Goal: Task Accomplishment & Management: Use online tool/utility

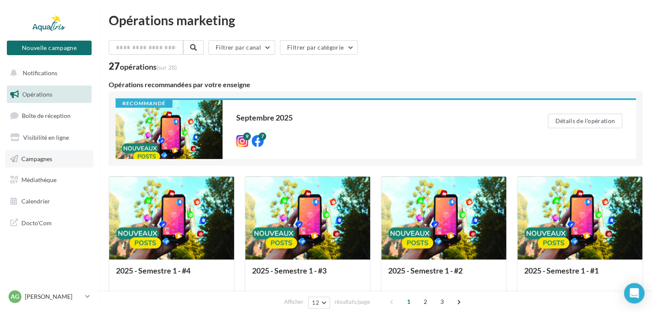
click at [44, 157] on span "Campagnes" at bounding box center [36, 158] width 31 height 7
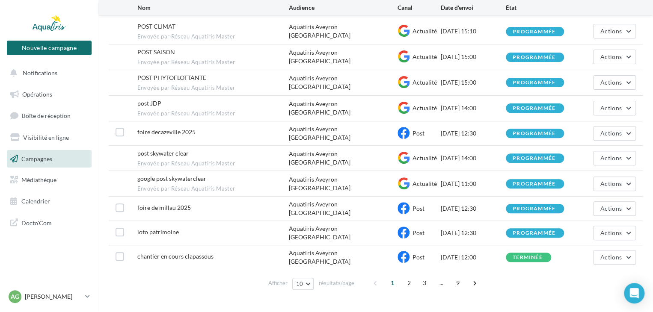
scroll to position [99, 0]
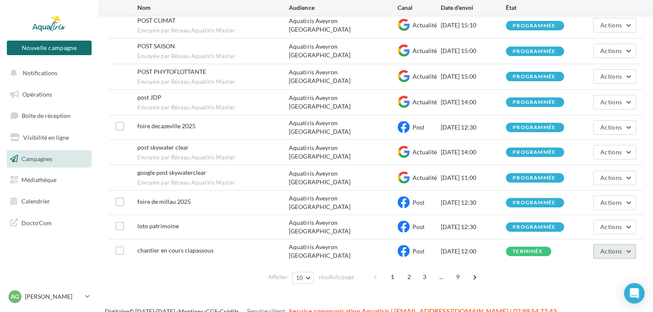
click at [598, 244] on button "Actions" at bounding box center [614, 251] width 43 height 15
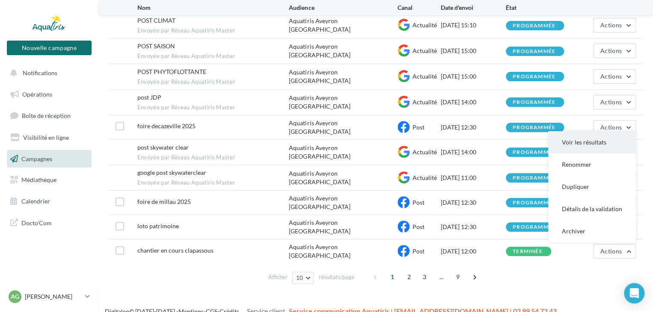
click at [586, 132] on button "Voir les résultats" at bounding box center [592, 142] width 88 height 22
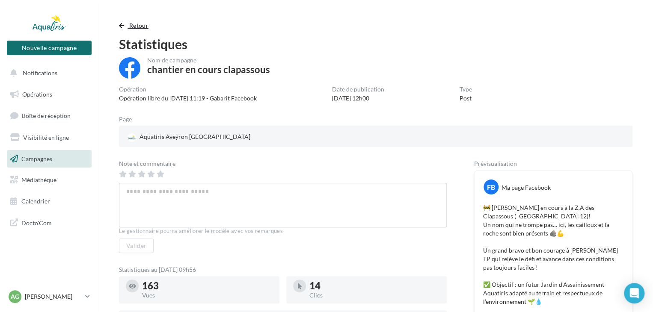
click at [128, 27] on button "Retour" at bounding box center [135, 26] width 33 height 10
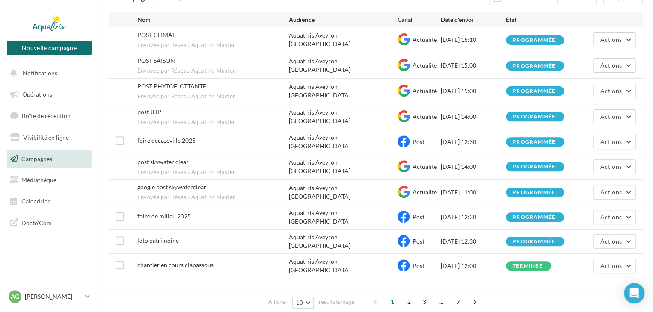
scroll to position [99, 0]
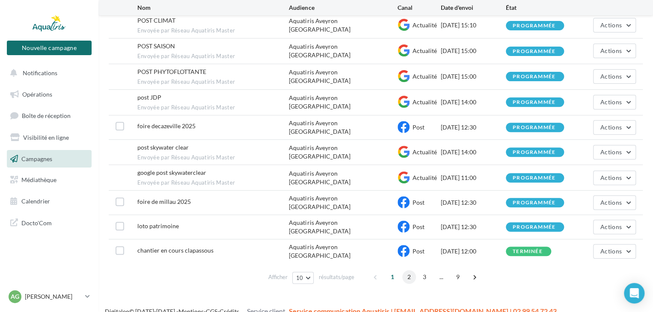
click at [409, 270] on span "2" at bounding box center [409, 277] width 14 height 14
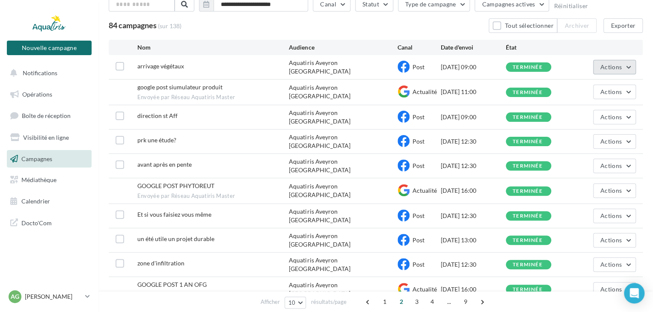
click at [603, 67] on span "Actions" at bounding box center [610, 66] width 21 height 7
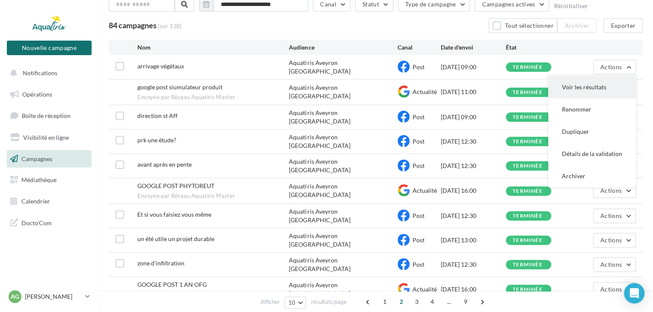
click at [587, 86] on button "Voir les résultats" at bounding box center [592, 87] width 88 height 22
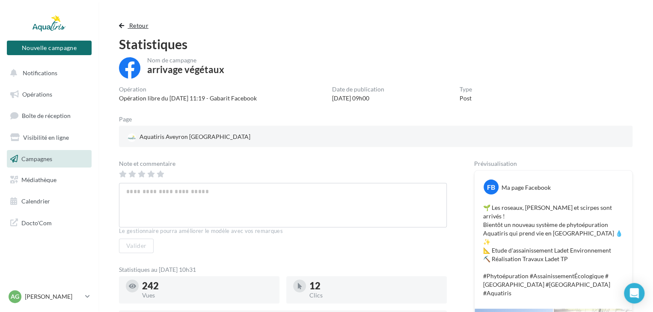
click at [127, 23] on button "Retour" at bounding box center [135, 26] width 33 height 10
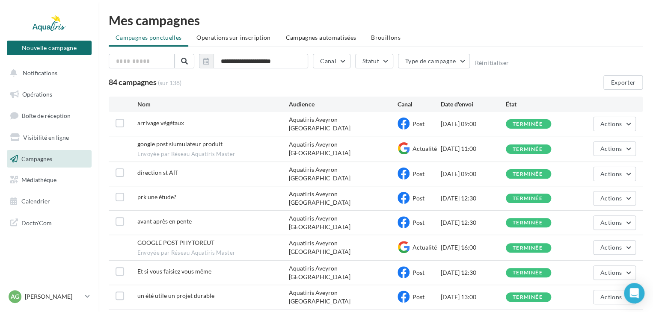
scroll to position [57, 0]
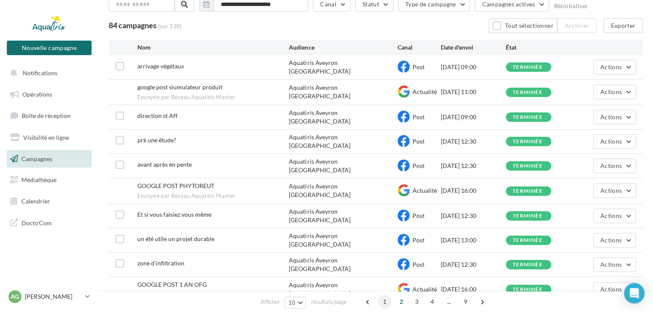
click at [385, 302] on span "1" at bounding box center [385, 302] width 14 height 14
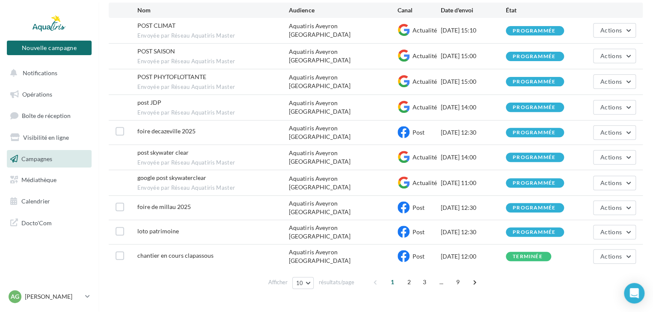
scroll to position [99, 0]
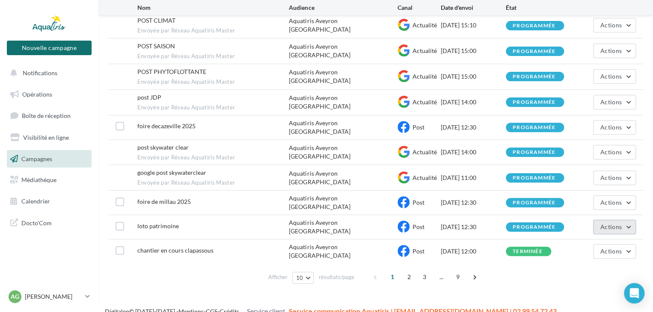
click at [601, 223] on span "Actions" at bounding box center [610, 226] width 21 height 7
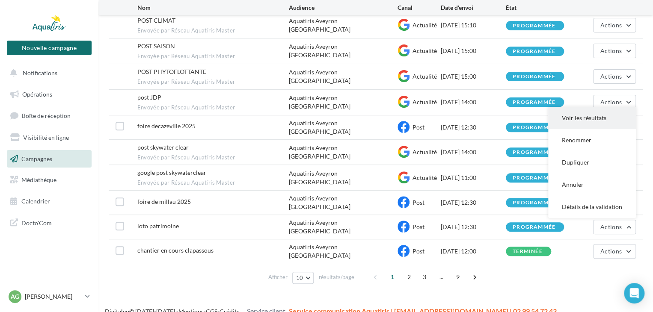
click at [583, 112] on button "Voir les résultats" at bounding box center [592, 118] width 88 height 22
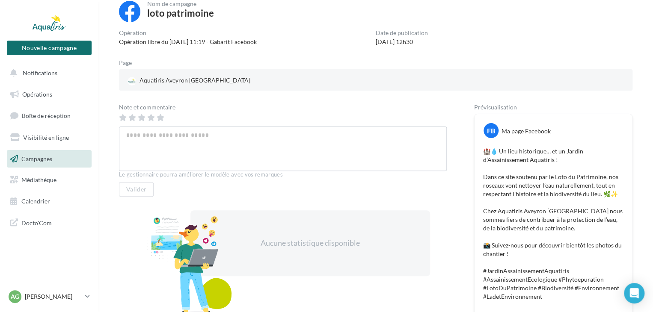
scroll to position [128, 0]
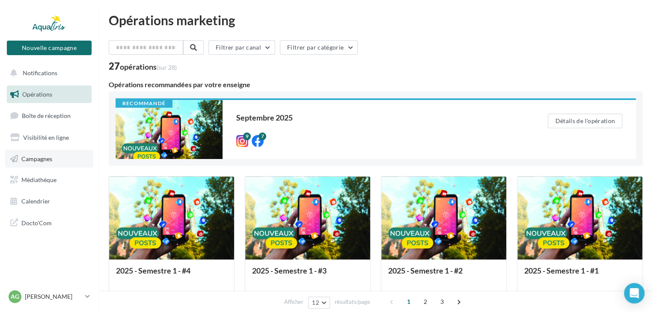
click at [37, 159] on span "Campagnes" at bounding box center [36, 158] width 31 height 7
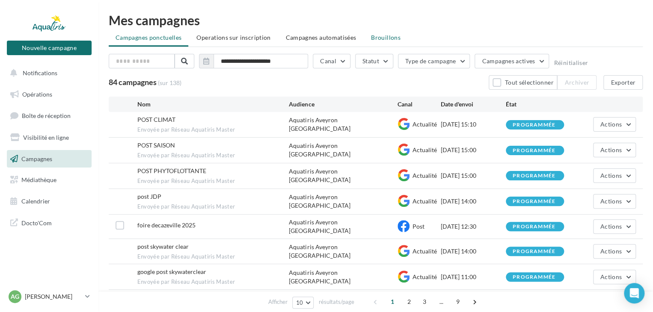
click at [386, 39] on span "Brouillons" at bounding box center [386, 37] width 30 height 7
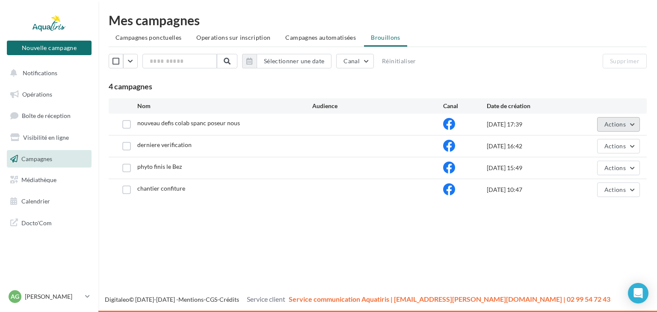
click at [626, 129] on button "Actions" at bounding box center [618, 124] width 43 height 15
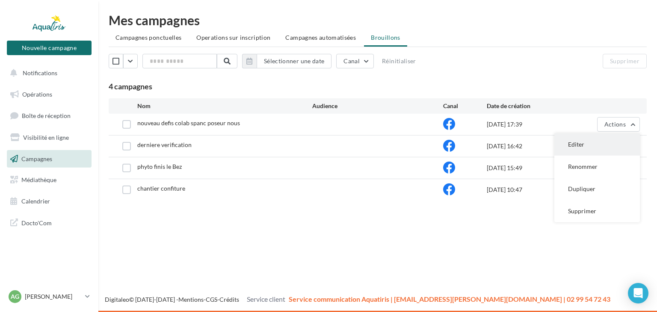
click at [577, 146] on button "Editer" at bounding box center [598, 145] width 86 height 22
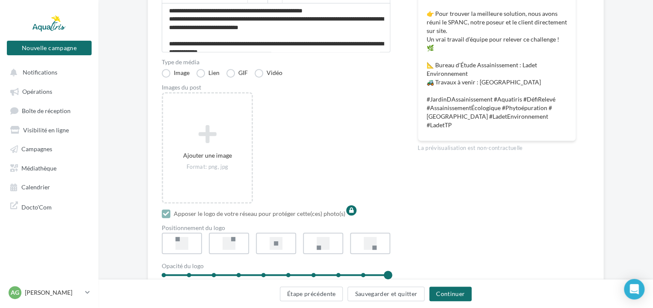
scroll to position [214, 0]
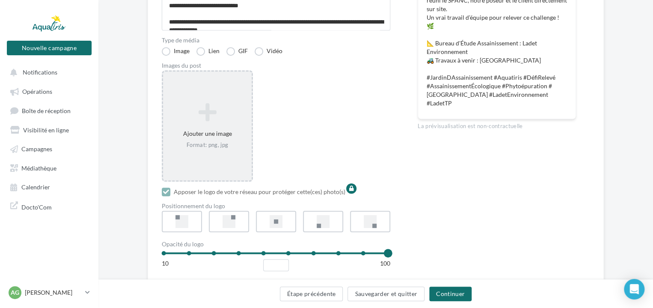
click at [223, 119] on icon at bounding box center [207, 112] width 82 height 21
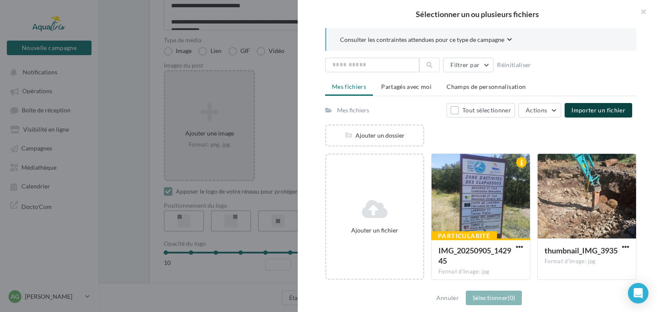
click at [572, 110] on button "Importer un fichier" at bounding box center [599, 110] width 68 height 15
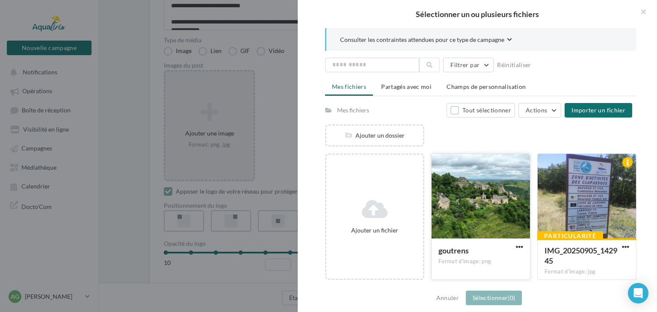
click at [494, 204] on div at bounding box center [481, 197] width 98 height 86
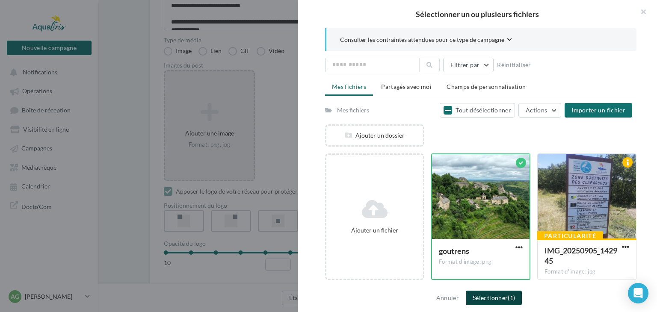
click at [487, 298] on button "Sélectionner (1)" at bounding box center [494, 298] width 56 height 15
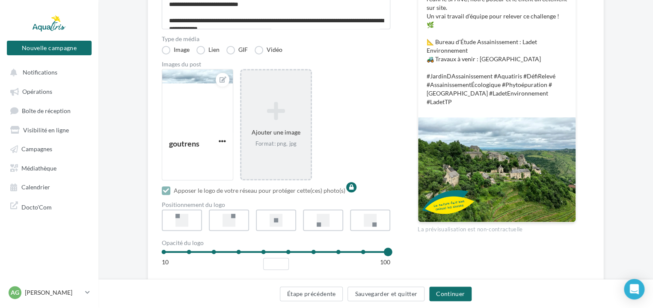
scroll to position [171, 0]
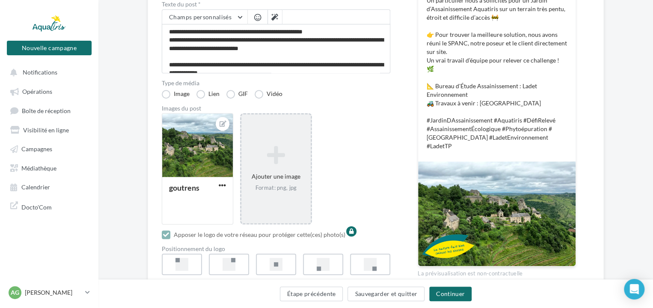
click at [294, 158] on icon at bounding box center [276, 155] width 62 height 21
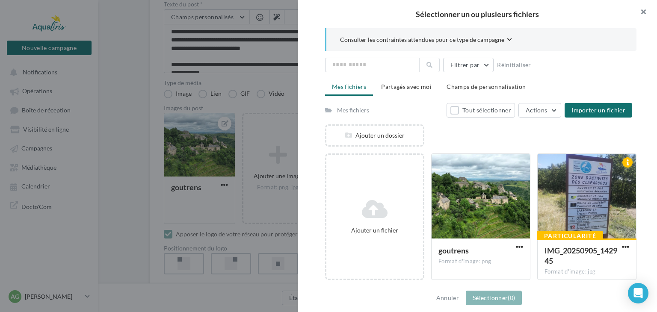
click at [643, 11] on button "button" at bounding box center [640, 13] width 34 height 26
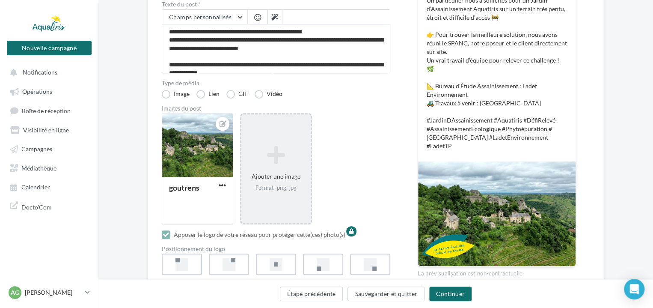
click at [304, 158] on icon at bounding box center [276, 155] width 62 height 21
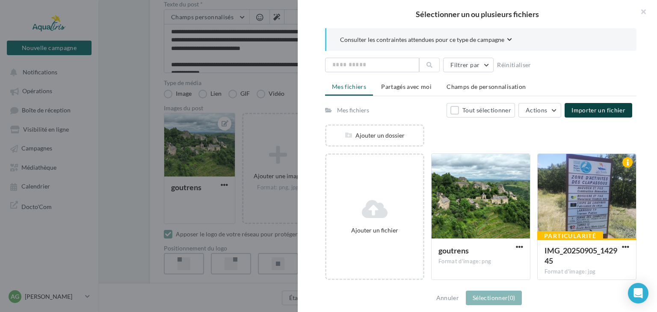
click at [580, 110] on span "Importer un fichier" at bounding box center [599, 110] width 54 height 7
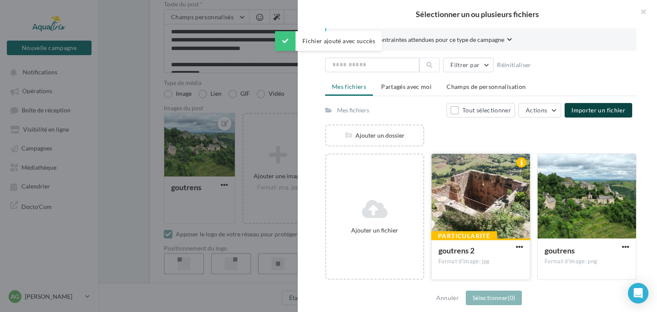
click at [460, 202] on div at bounding box center [481, 197] width 98 height 86
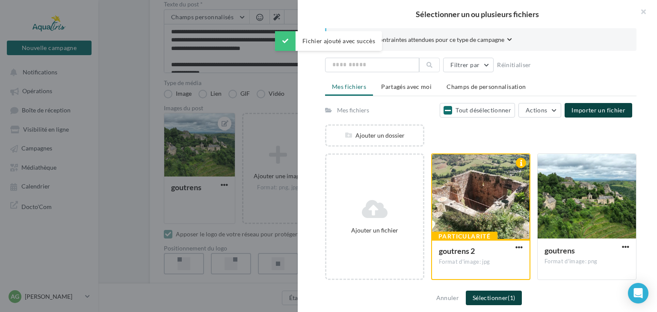
click at [487, 297] on button "Sélectionner (1)" at bounding box center [494, 298] width 56 height 15
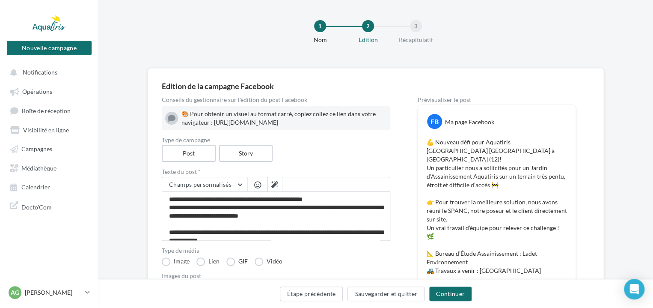
scroll to position [0, 0]
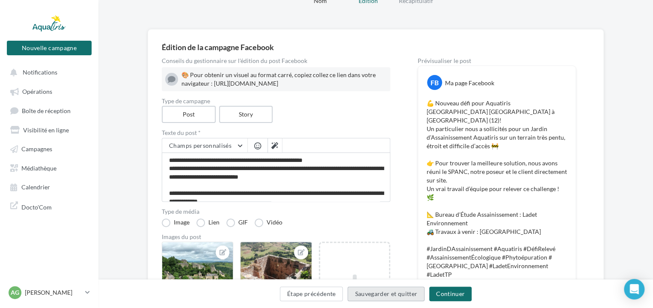
click at [390, 292] on button "Sauvegarder et quitter" at bounding box center [385, 293] width 77 height 15
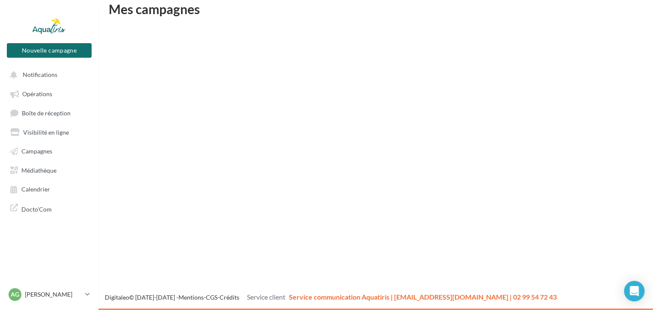
scroll to position [14, 0]
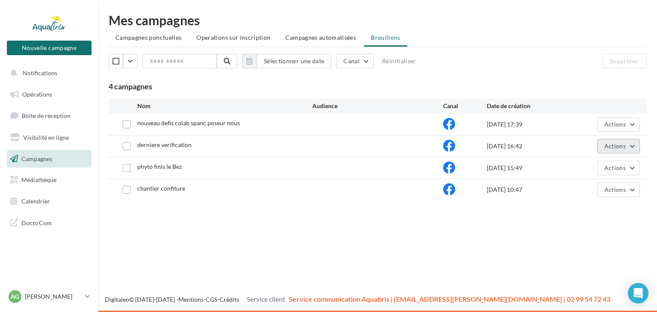
click at [618, 141] on button "Actions" at bounding box center [618, 146] width 43 height 15
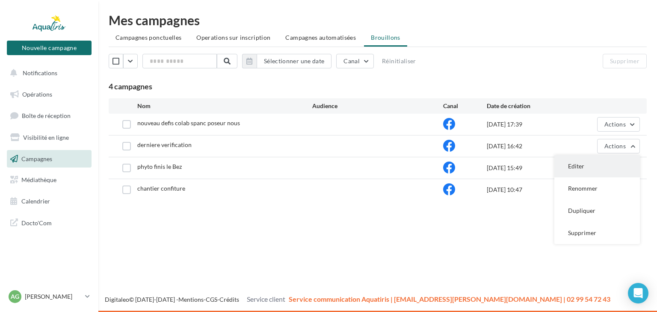
click at [578, 168] on button "Editer" at bounding box center [598, 166] width 86 height 22
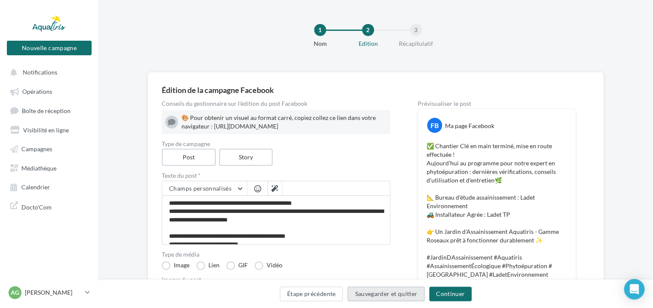
click at [394, 293] on button "Sauvegarder et quitter" at bounding box center [385, 293] width 77 height 15
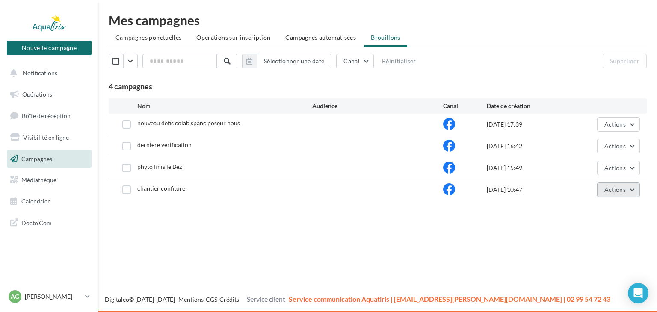
click at [625, 193] on button "Actions" at bounding box center [618, 190] width 43 height 15
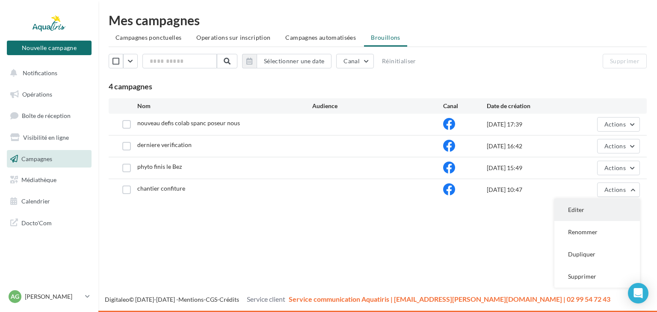
click at [570, 210] on button "Editer" at bounding box center [598, 210] width 86 height 22
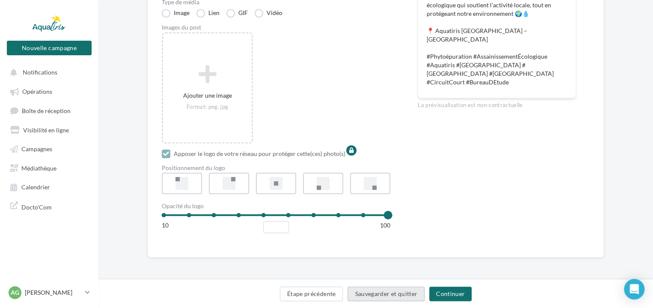
click at [392, 294] on button "Sauvegarder et quitter" at bounding box center [385, 293] width 77 height 15
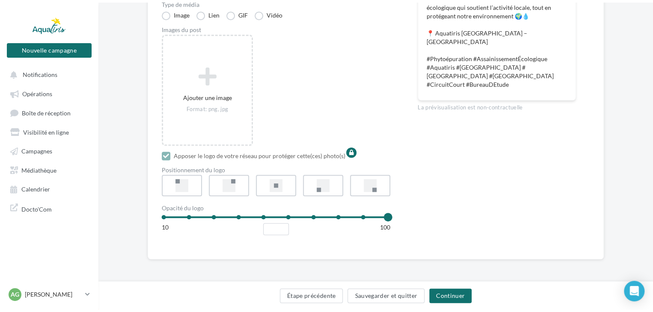
scroll to position [14, 0]
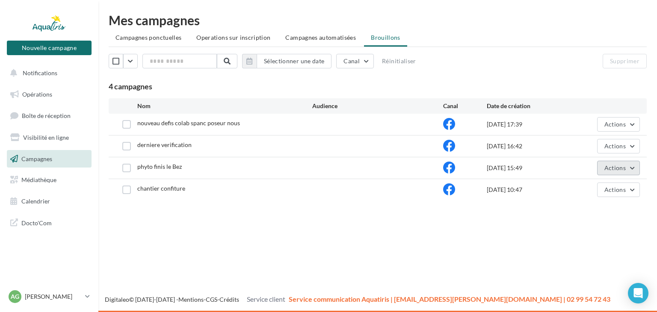
click at [607, 165] on span "Actions" at bounding box center [615, 167] width 21 height 7
click at [572, 184] on button "Editer" at bounding box center [598, 188] width 86 height 22
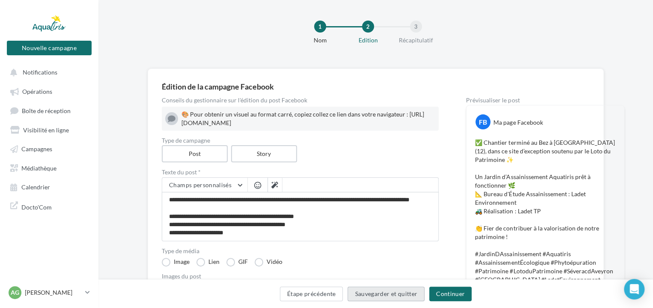
click at [404, 297] on button "Sauvegarder et quitter" at bounding box center [385, 293] width 77 height 15
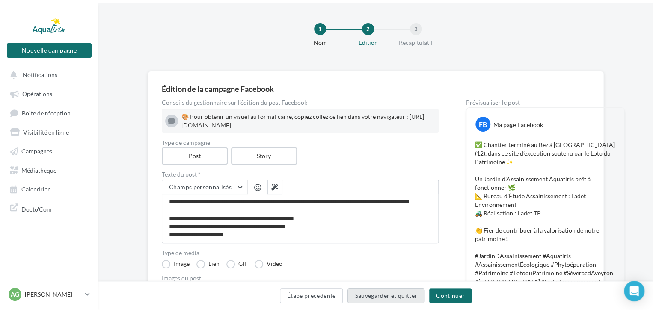
scroll to position [14, 0]
